Goal: Task Accomplishment & Management: Use online tool/utility

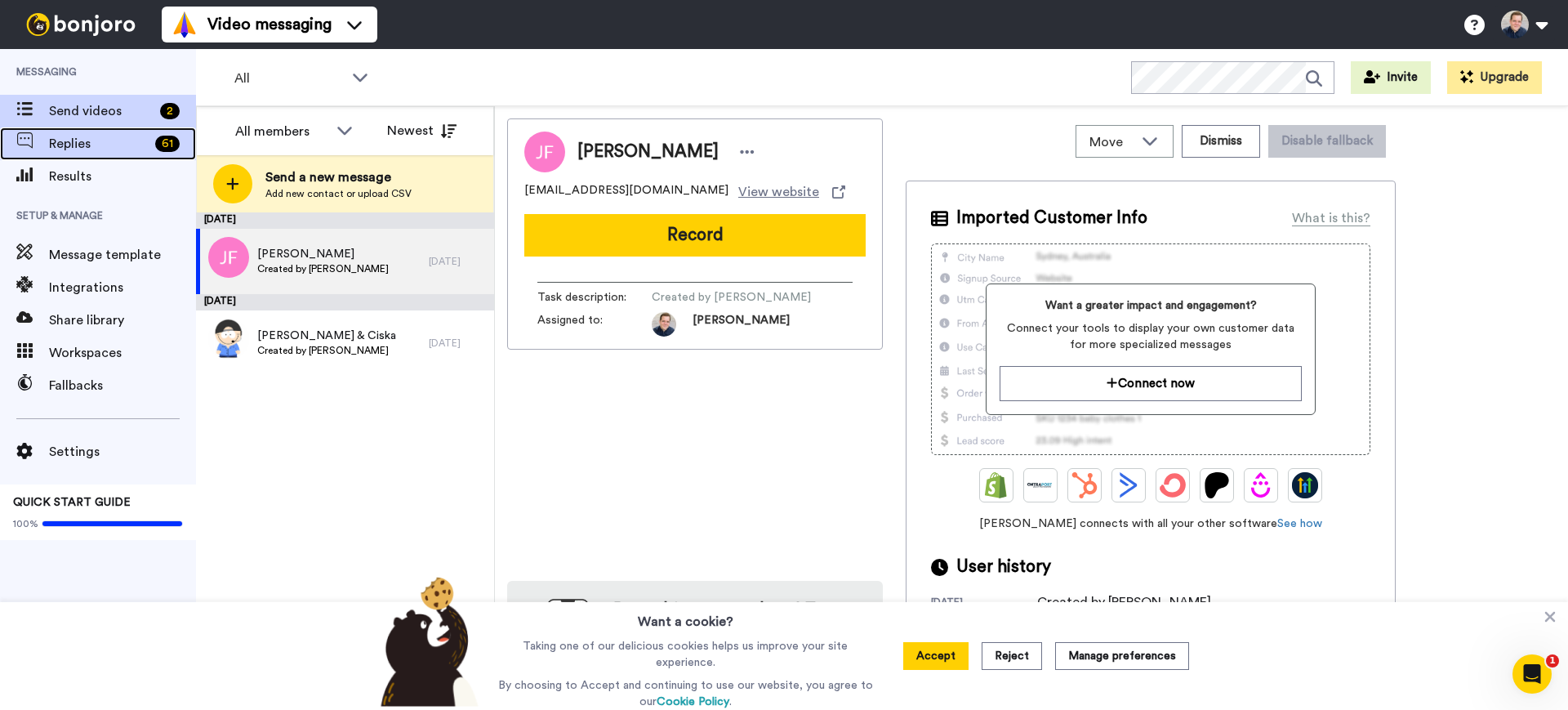
click at [106, 142] on span "Replies" at bounding box center [99, 144] width 100 height 20
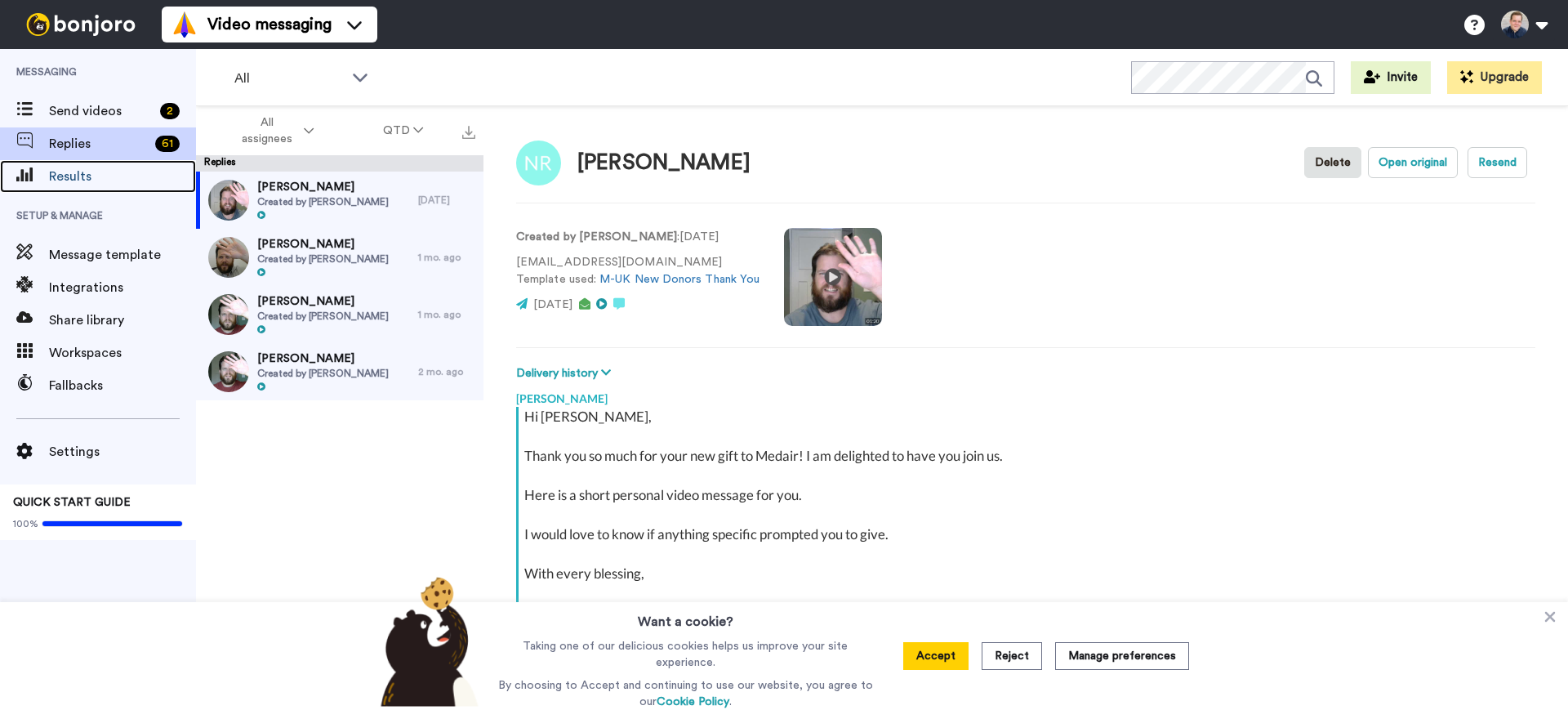
click at [112, 167] on span "Results" at bounding box center [122, 177] width 147 height 20
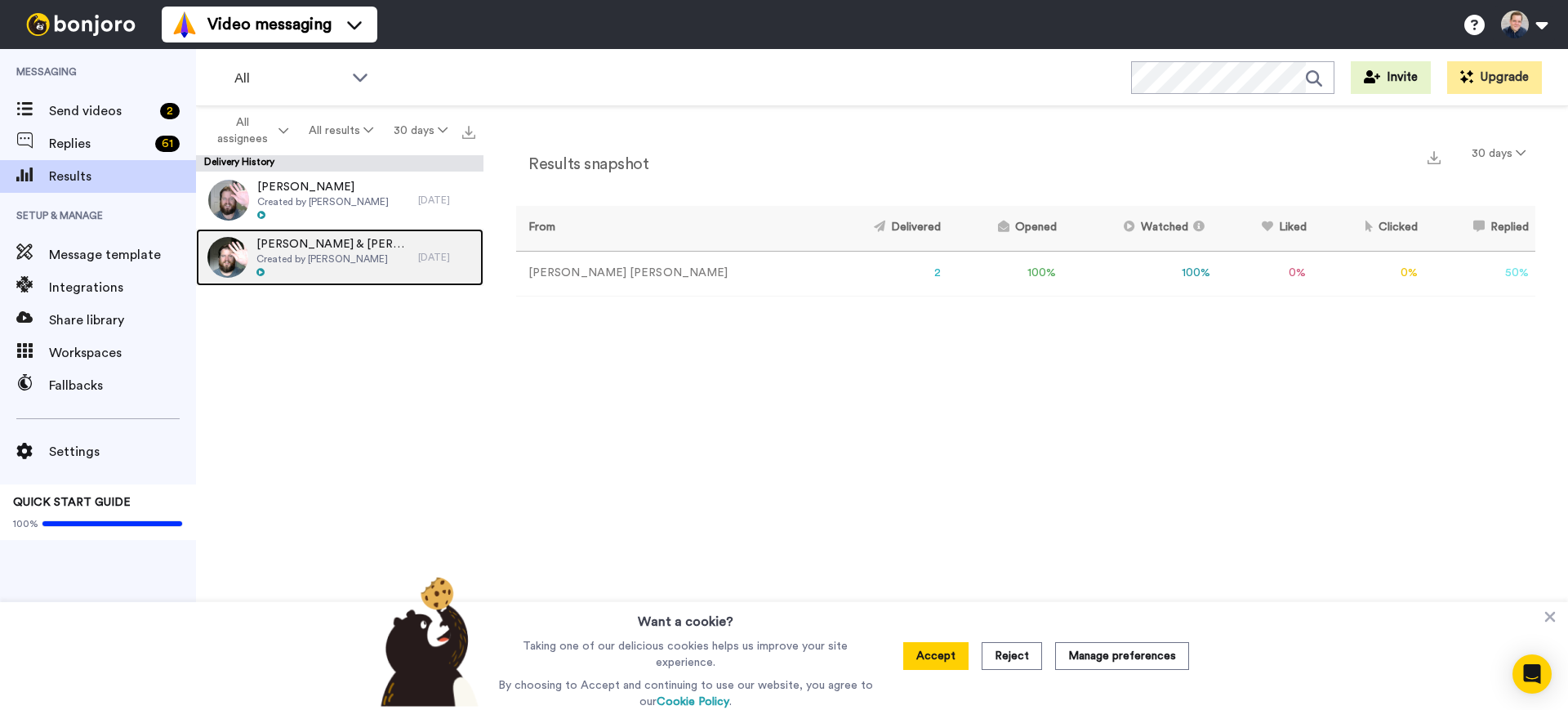
click at [323, 250] on span "John & Peter" at bounding box center [333, 244] width 154 height 16
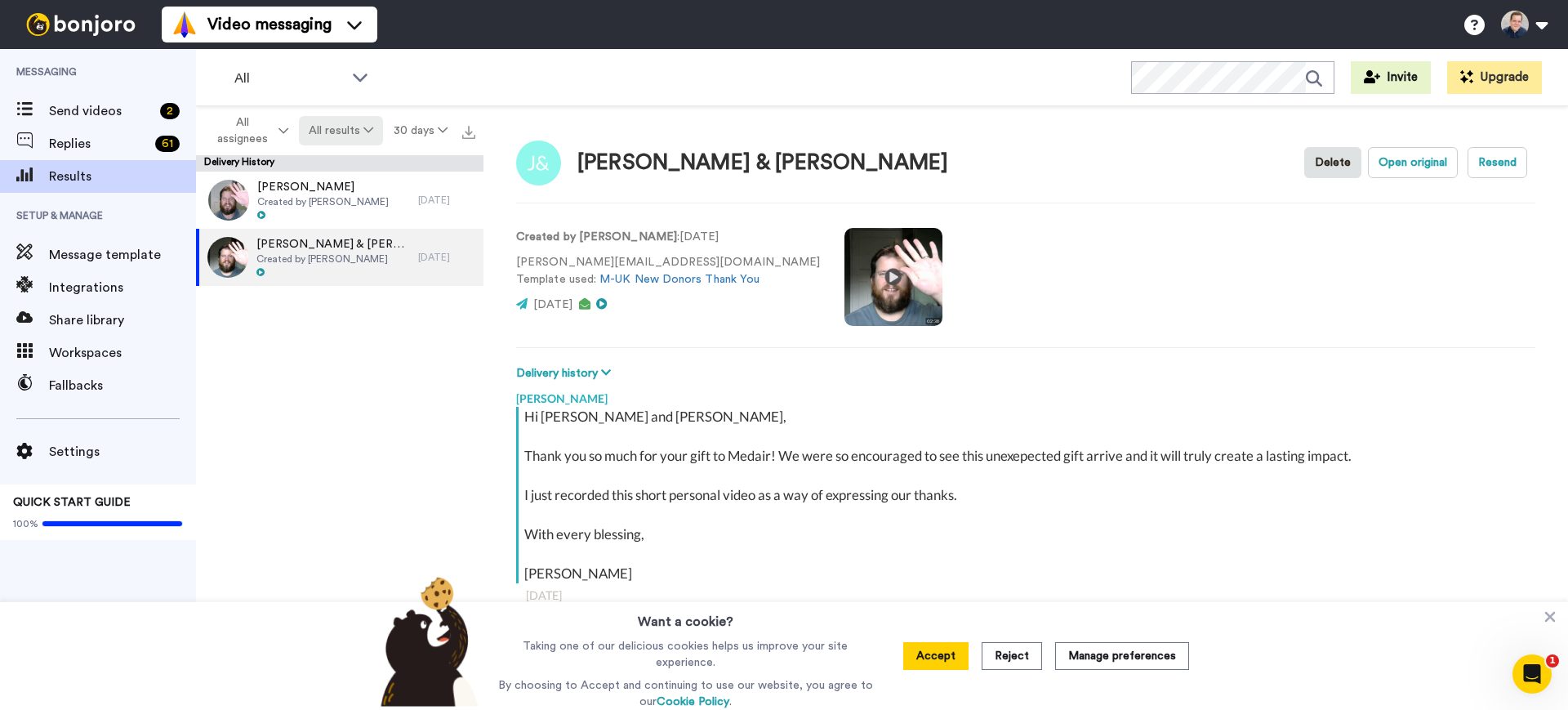
click at [357, 138] on button "All results" at bounding box center [341, 130] width 85 height 29
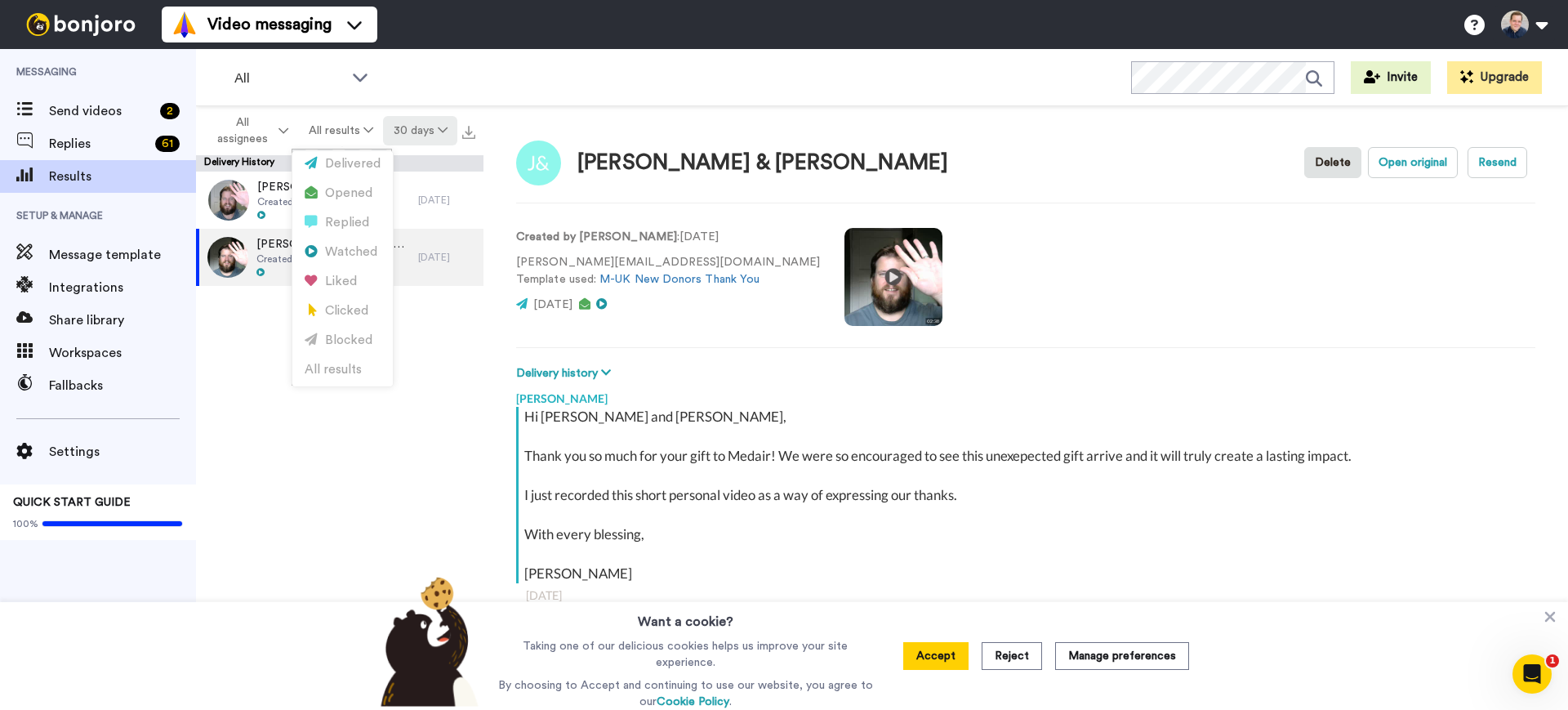
click at [398, 126] on button "30 days" at bounding box center [420, 130] width 74 height 29
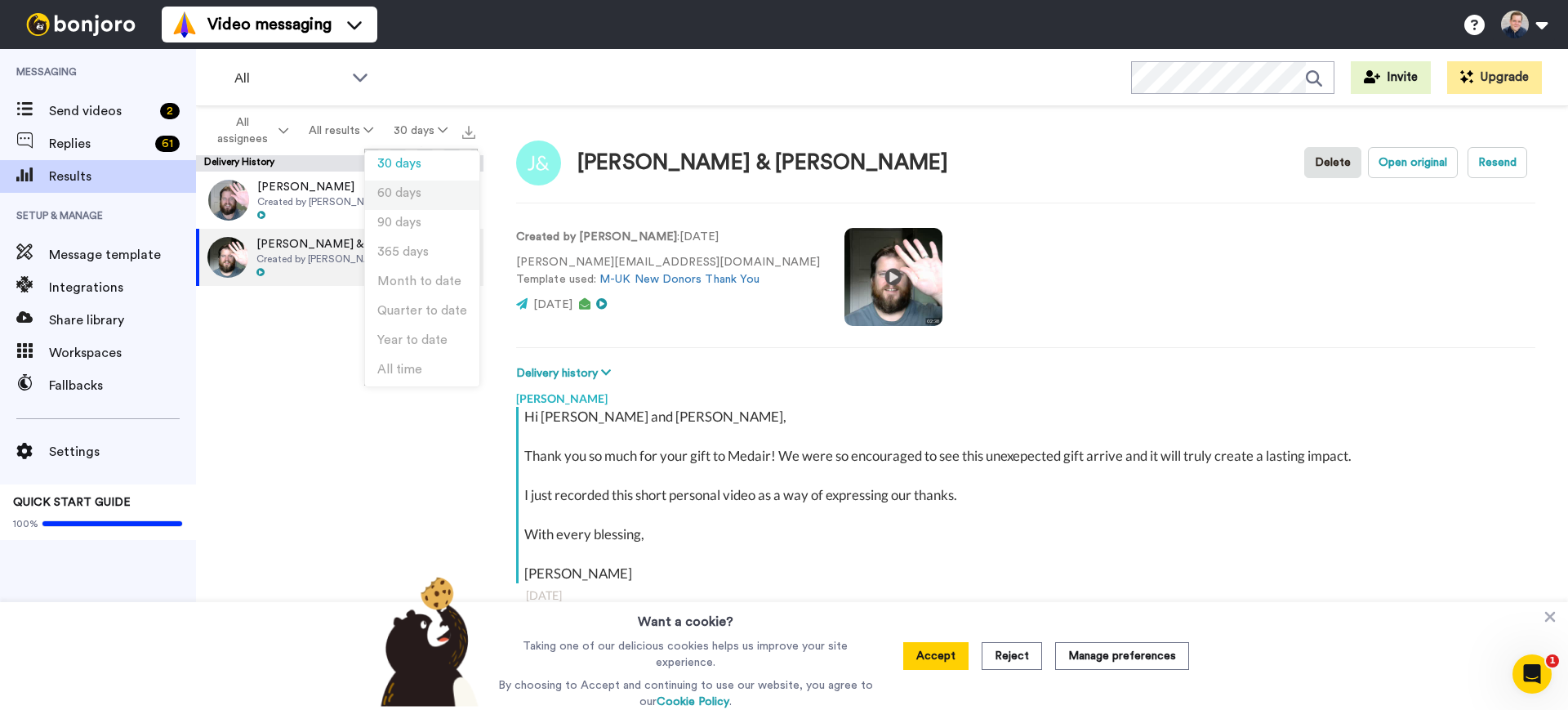
click at [405, 196] on span "60 days" at bounding box center [398, 193] width 44 height 13
type textarea "x"
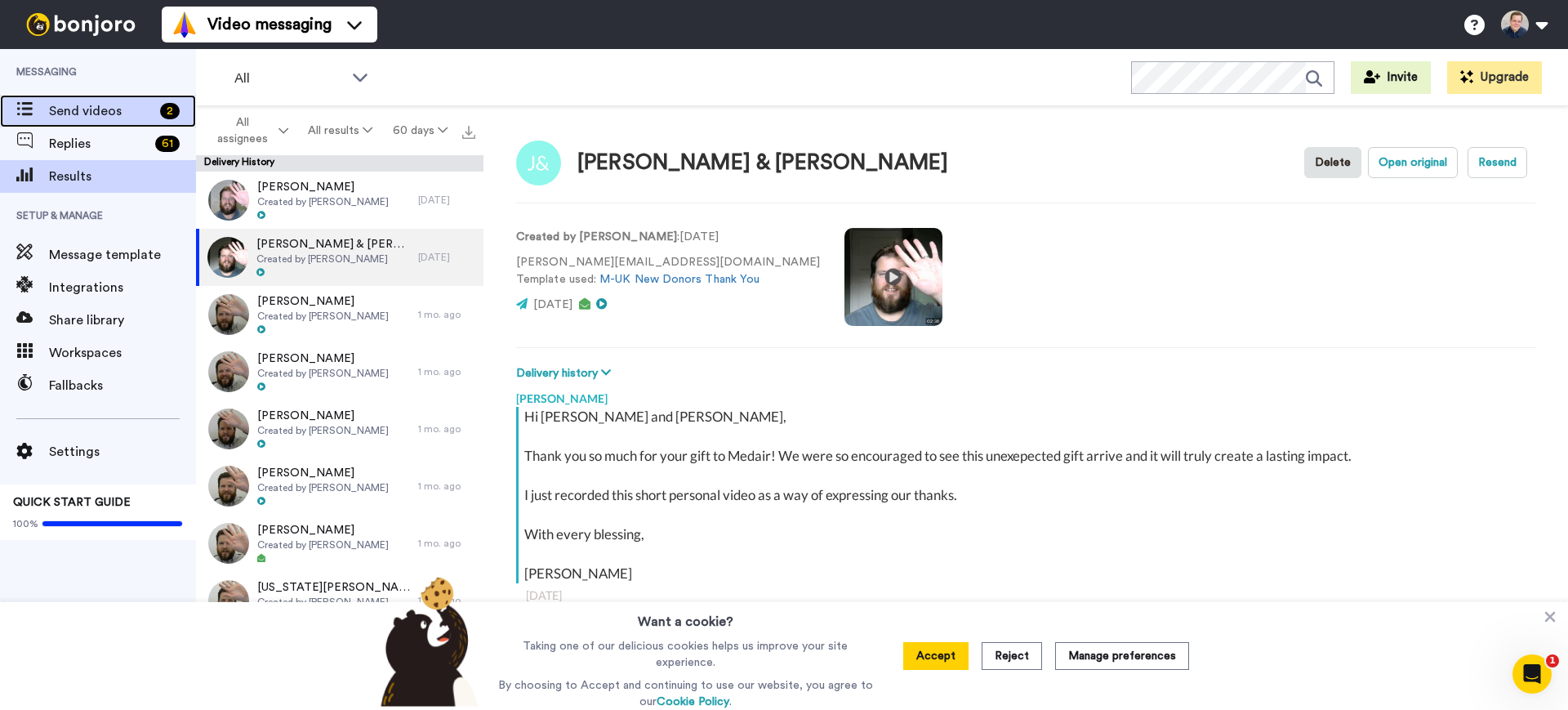
click at [87, 101] on span "Send videos" at bounding box center [101, 111] width 105 height 20
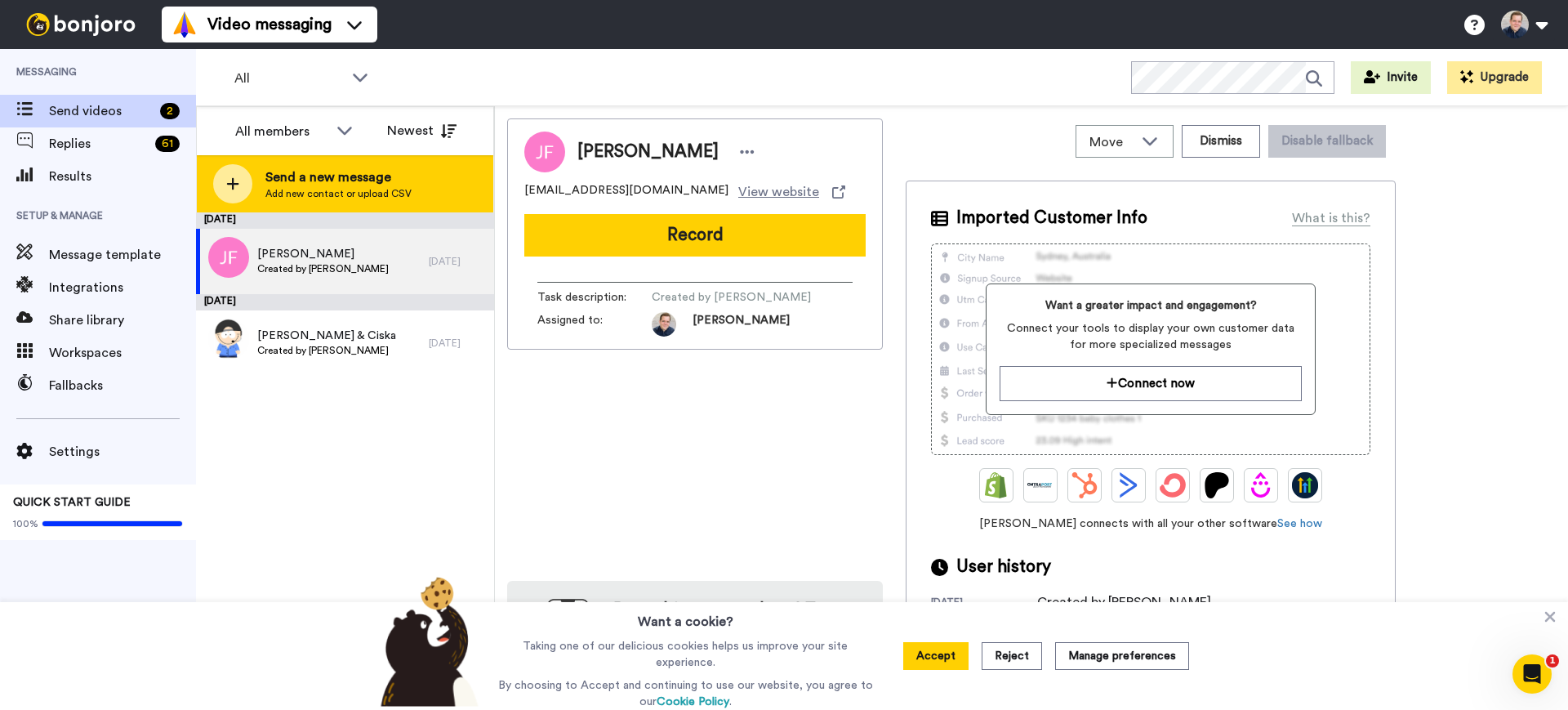
click at [365, 186] on span "Send a new message" at bounding box center [339, 177] width 147 height 20
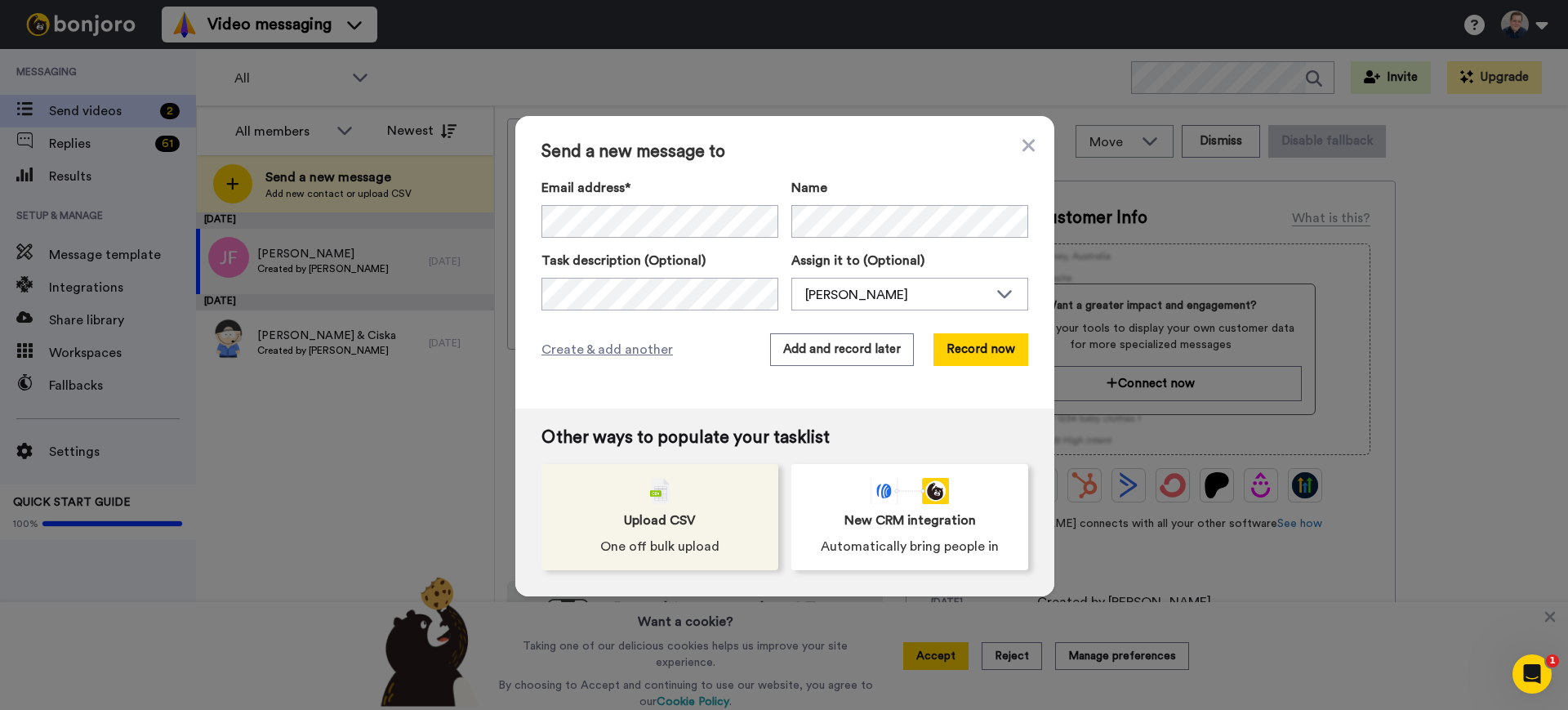
click at [644, 547] on span "One off bulk upload" at bounding box center [659, 547] width 119 height 20
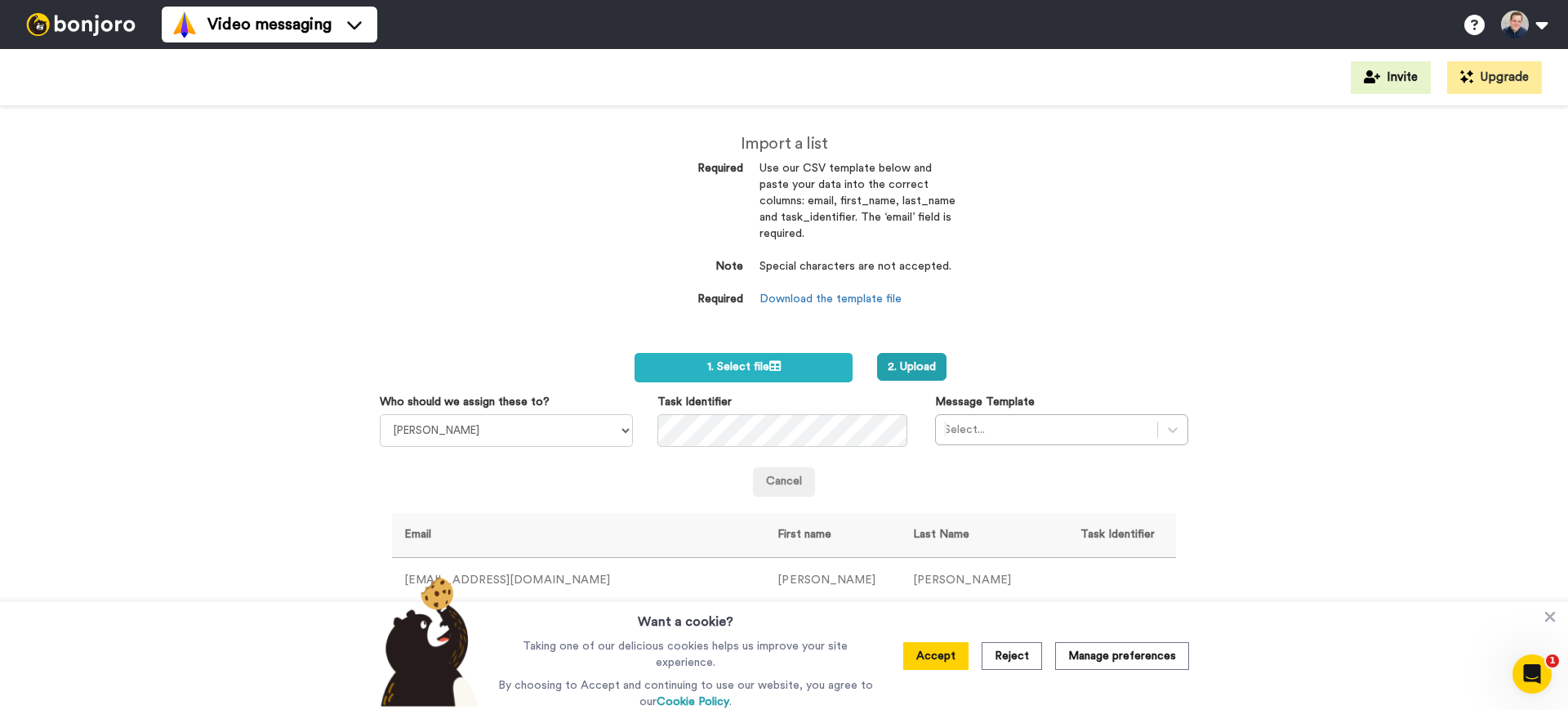
click at [531, 448] on div "Cancel" at bounding box center [784, 472] width 834 height 50
click at [531, 438] on select "[PERSON_NAME] [PERSON_NAME] [PERSON_NAME]" at bounding box center [506, 430] width 253 height 33
select select "afc7444c-66c3-4493-b516-5ced0305a4f0"
click at [380, 414] on select "[PERSON_NAME] [PERSON_NAME] [PERSON_NAME]" at bounding box center [506, 430] width 253 height 33
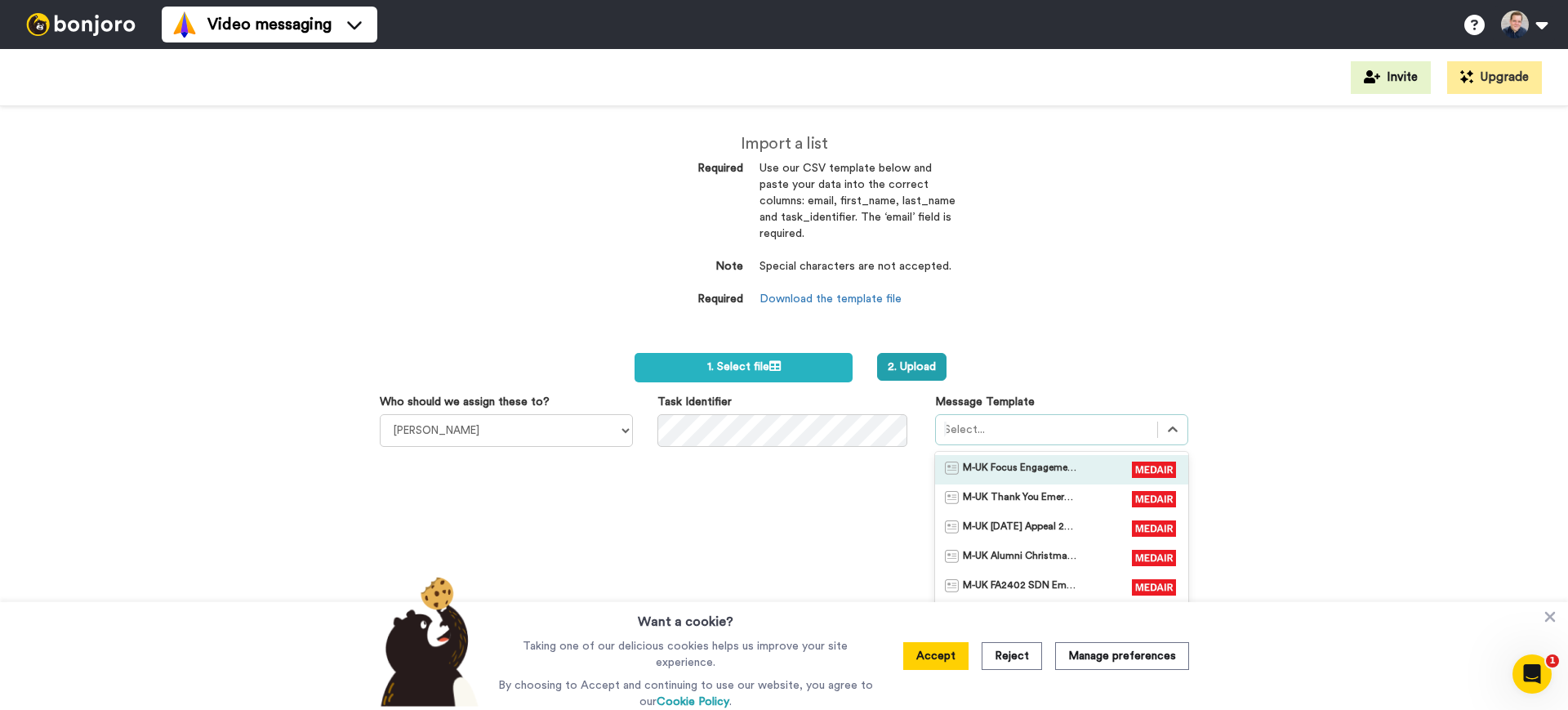
click at [953, 424] on div at bounding box center [1046, 430] width 205 height 20
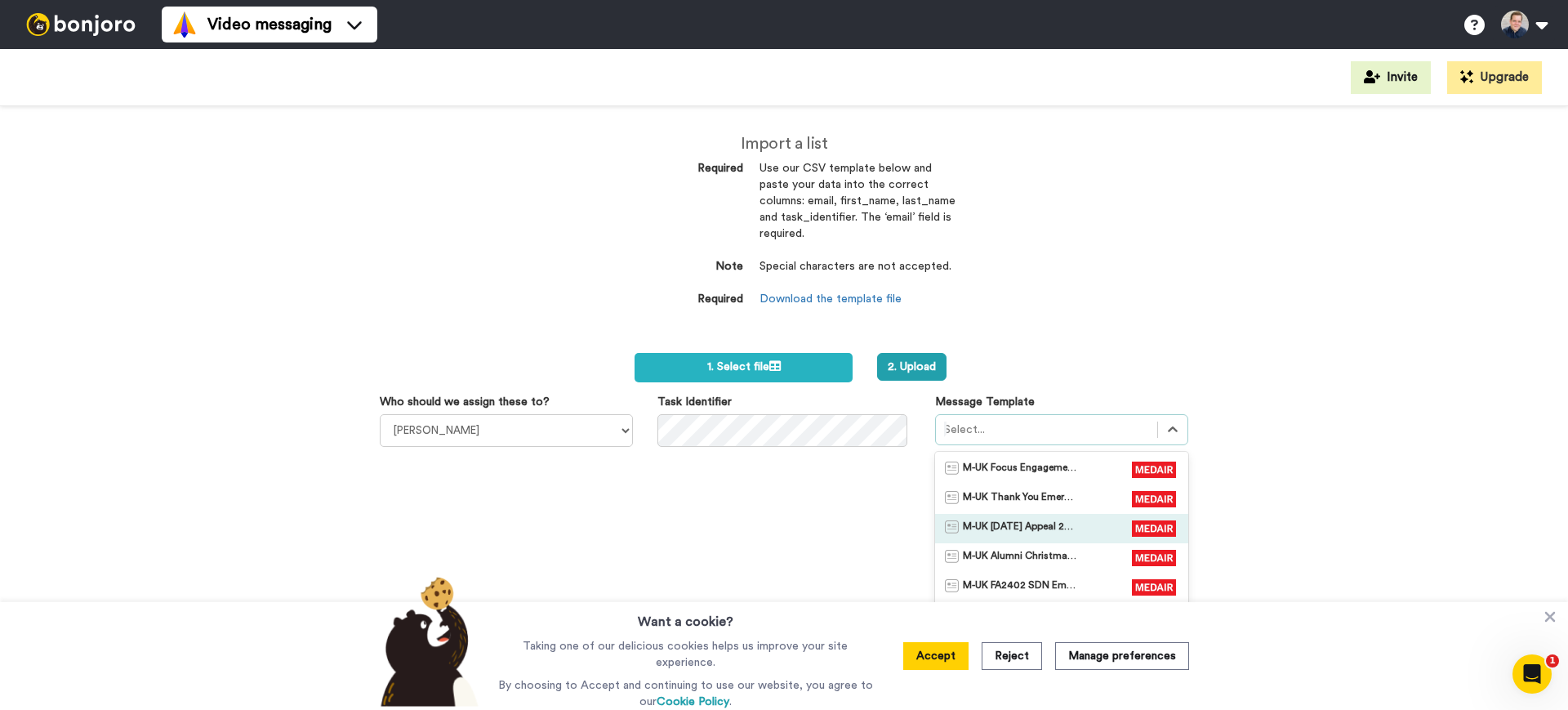
scroll to position [55, 0]
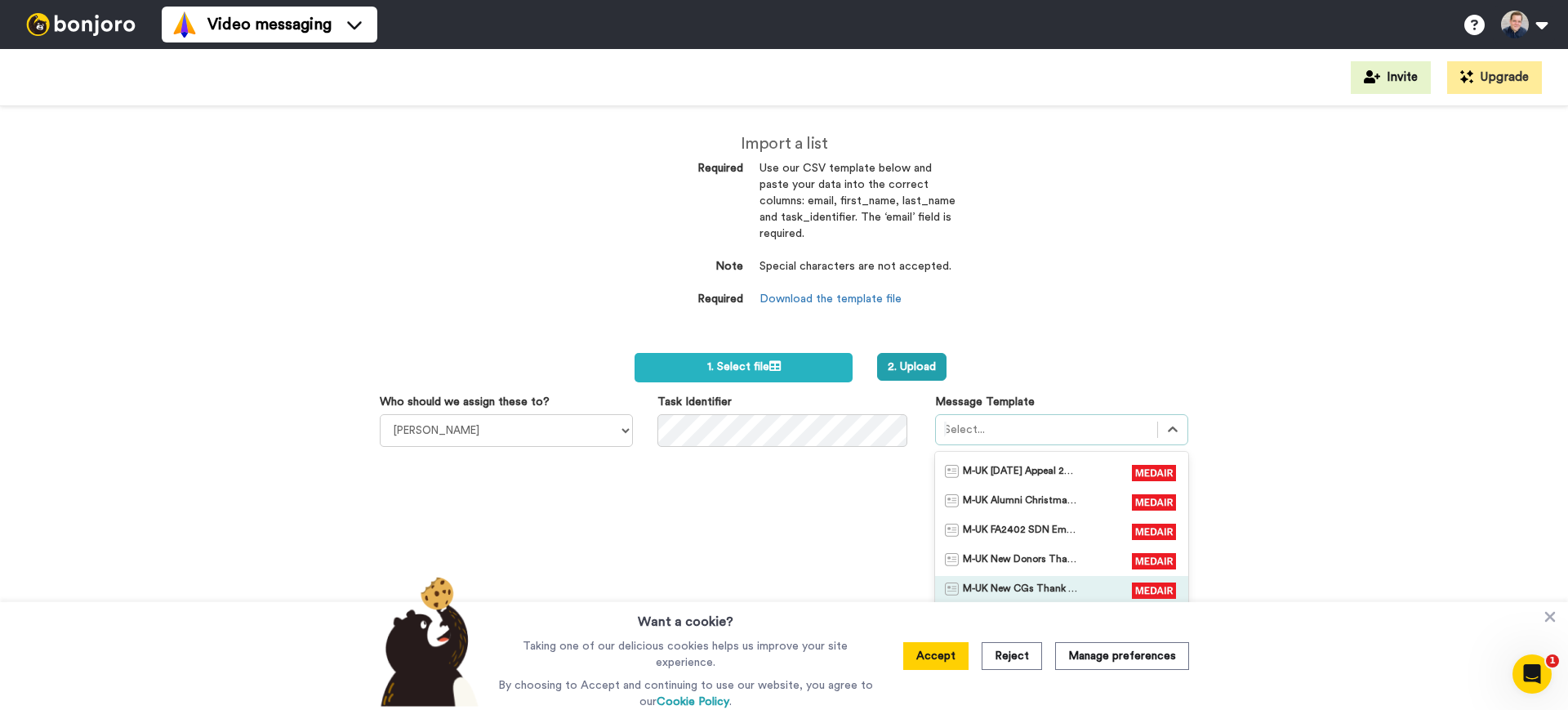
click at [1038, 586] on span "M-UK New CGs Thank You" at bounding box center [1020, 590] width 114 height 16
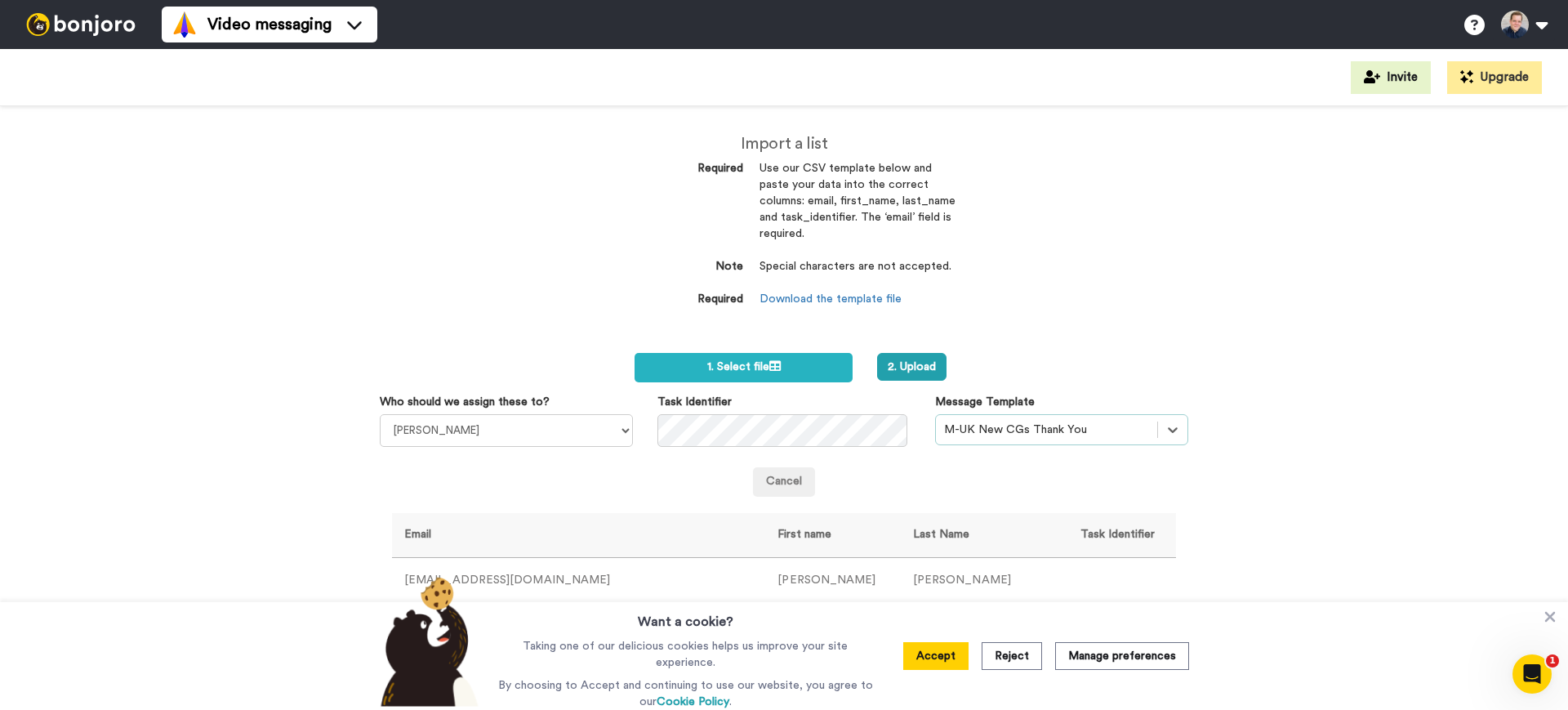
scroll to position [150, 0]
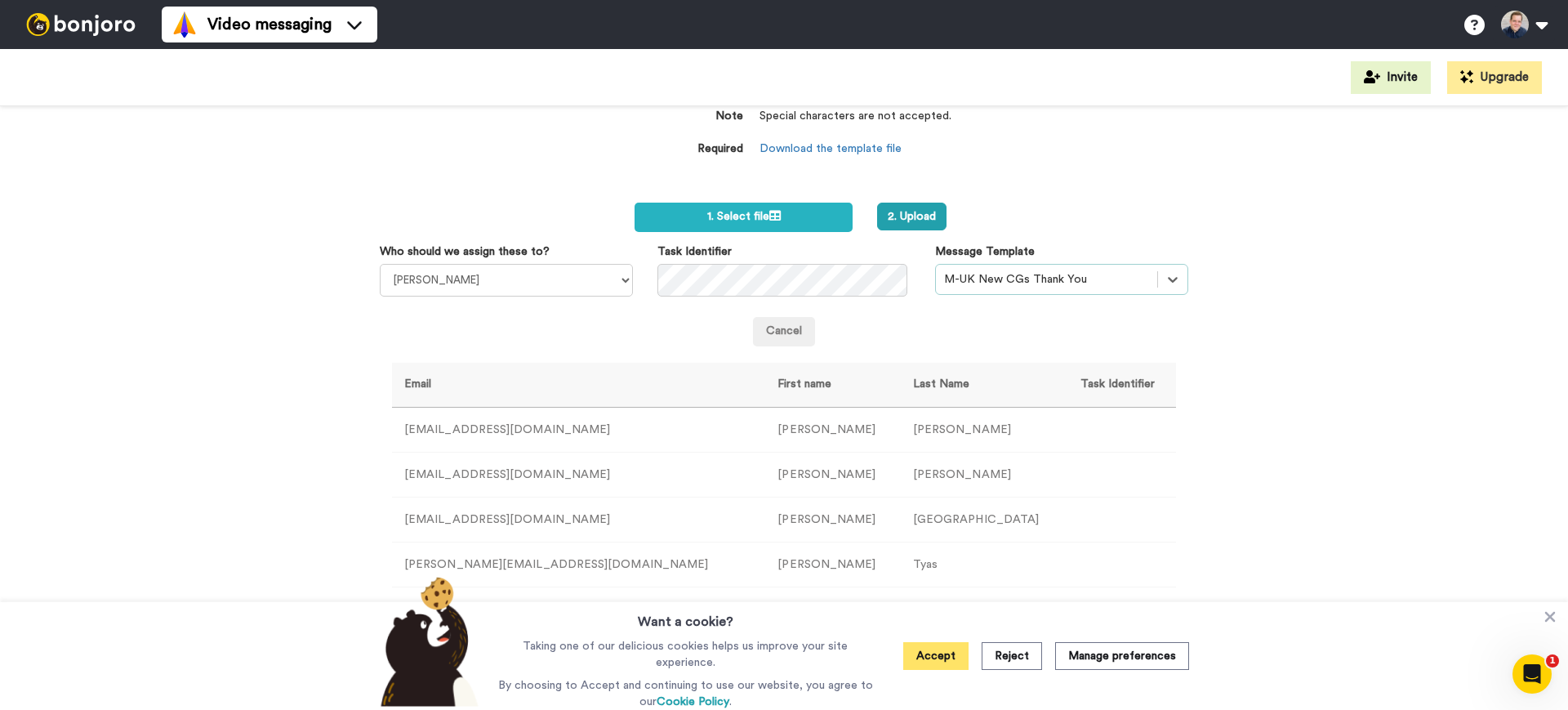
click at [911, 665] on button "Accept" at bounding box center [935, 656] width 65 height 28
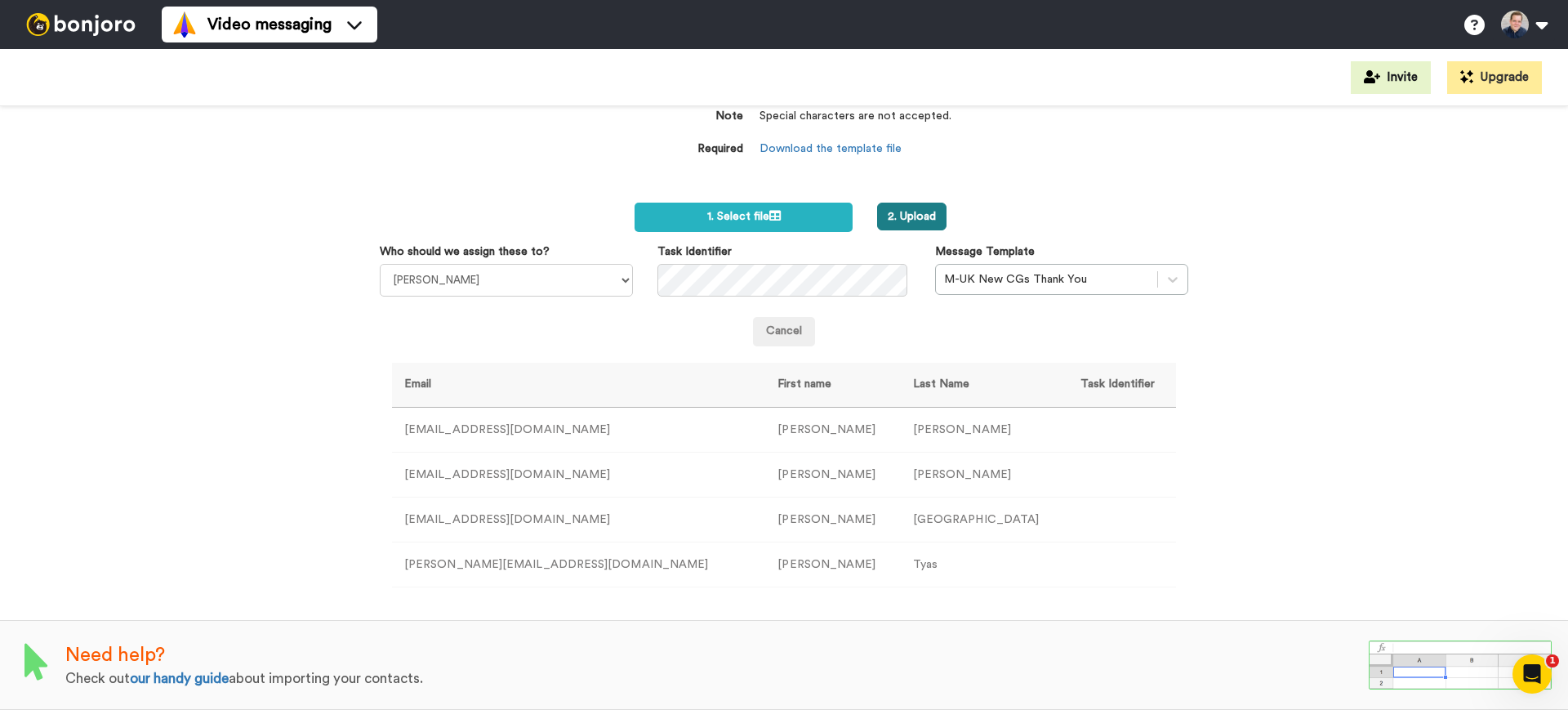
click at [918, 206] on button "2. Upload" at bounding box center [912, 216] width 70 height 28
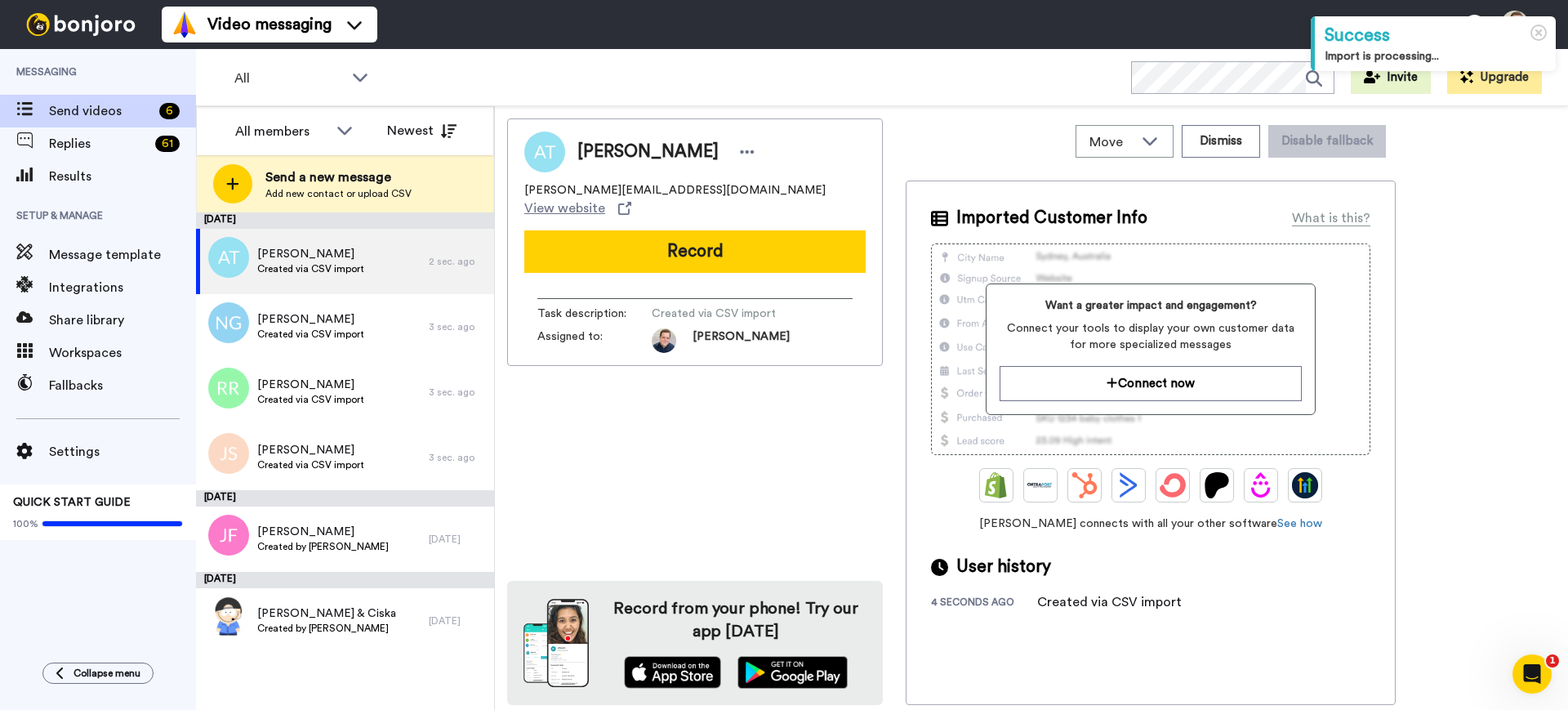
click at [861, 414] on div "[PERSON_NAME] [PERSON_NAME][EMAIL_ADDRESS][DOMAIN_NAME] View website Record Tas…" at bounding box center [695, 412] width 376 height 586
